Goal: Information Seeking & Learning: Learn about a topic

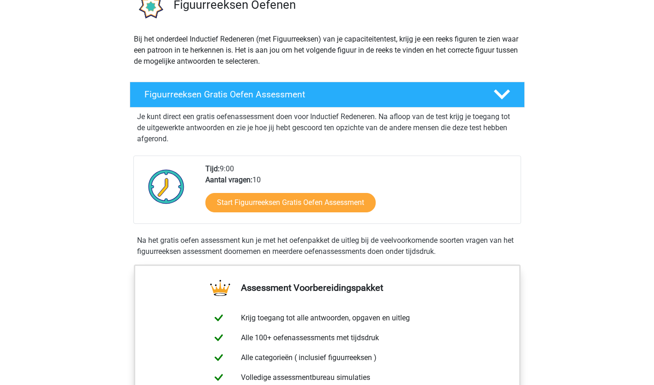
scroll to position [138, 0]
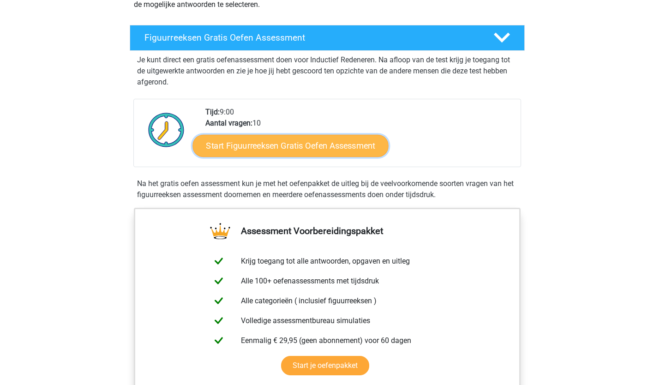
click at [252, 144] on link "Start Figuurreeksen Gratis Oefen Assessment" at bounding box center [290, 145] width 196 height 22
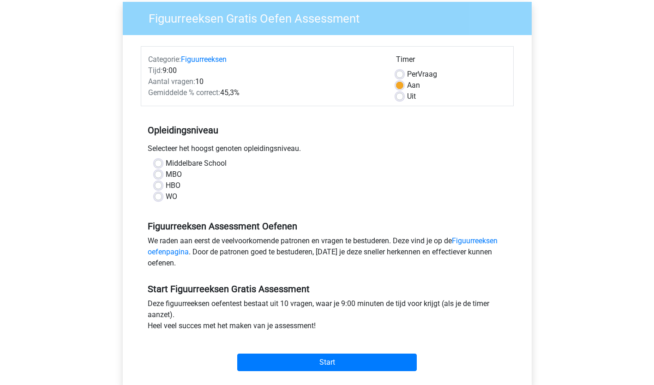
scroll to position [138, 0]
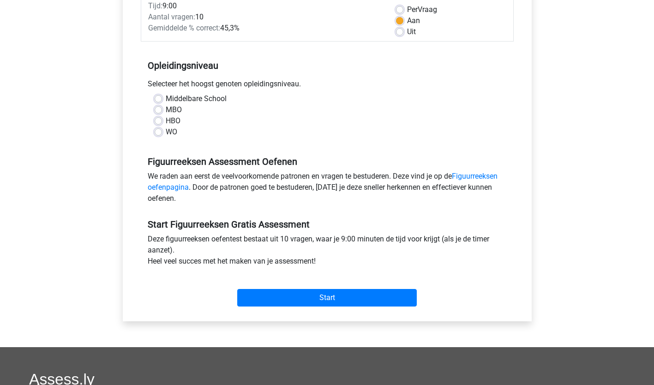
click at [166, 132] on label "WO" at bounding box center [172, 131] width 12 height 11
click at [159, 132] on input "WO" at bounding box center [158, 130] width 7 height 9
radio input "true"
click at [166, 187] on link "Figuurreeksen oefenpagina" at bounding box center [323, 182] width 350 height 20
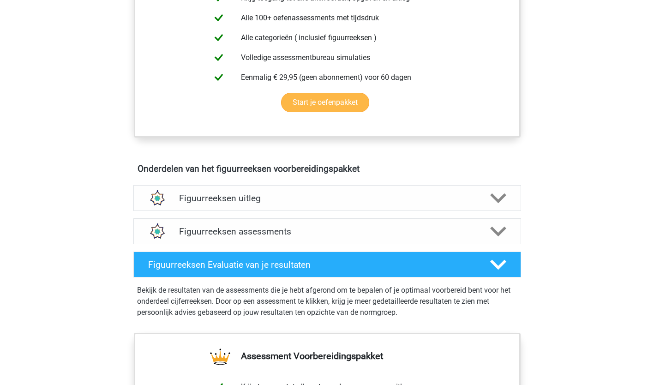
scroll to position [415, 0]
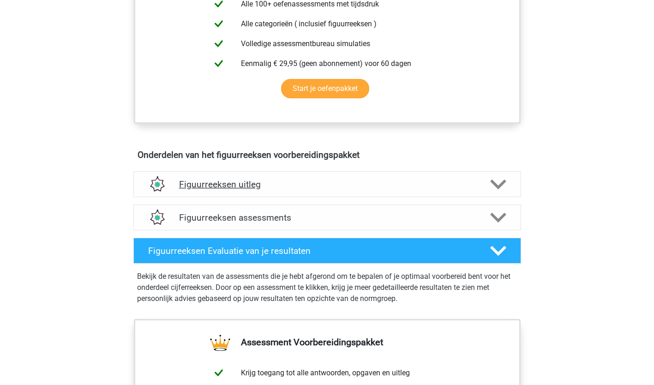
click at [497, 184] on icon at bounding box center [498, 184] width 16 height 16
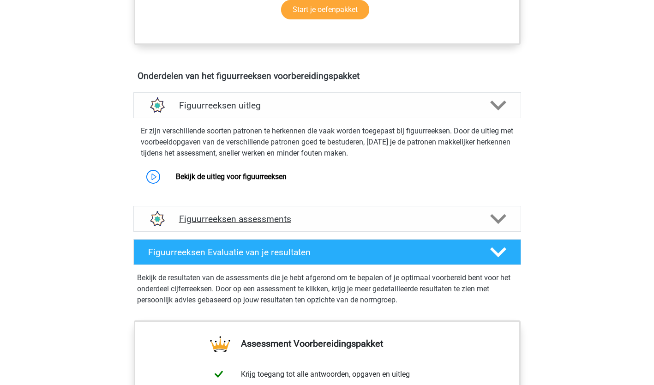
scroll to position [507, 0]
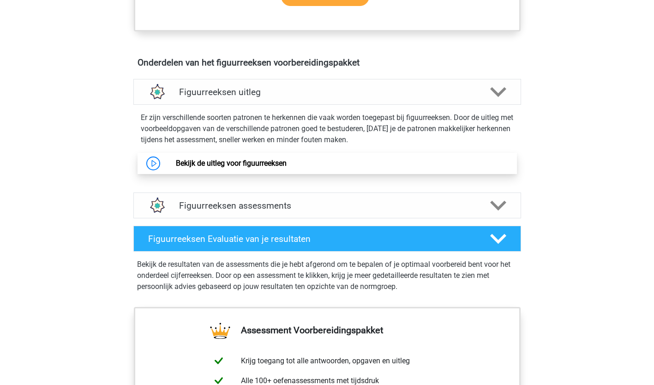
click at [228, 164] on link "Bekijk de uitleg voor figuurreeksen" at bounding box center [231, 163] width 111 height 9
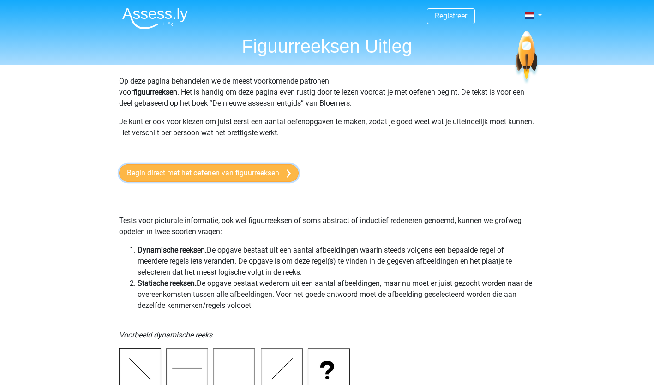
click at [276, 173] on link "Begin direct met het oefenen van figuurreeksen" at bounding box center [208, 173] width 179 height 18
